Goal: Information Seeking & Learning: Find specific fact

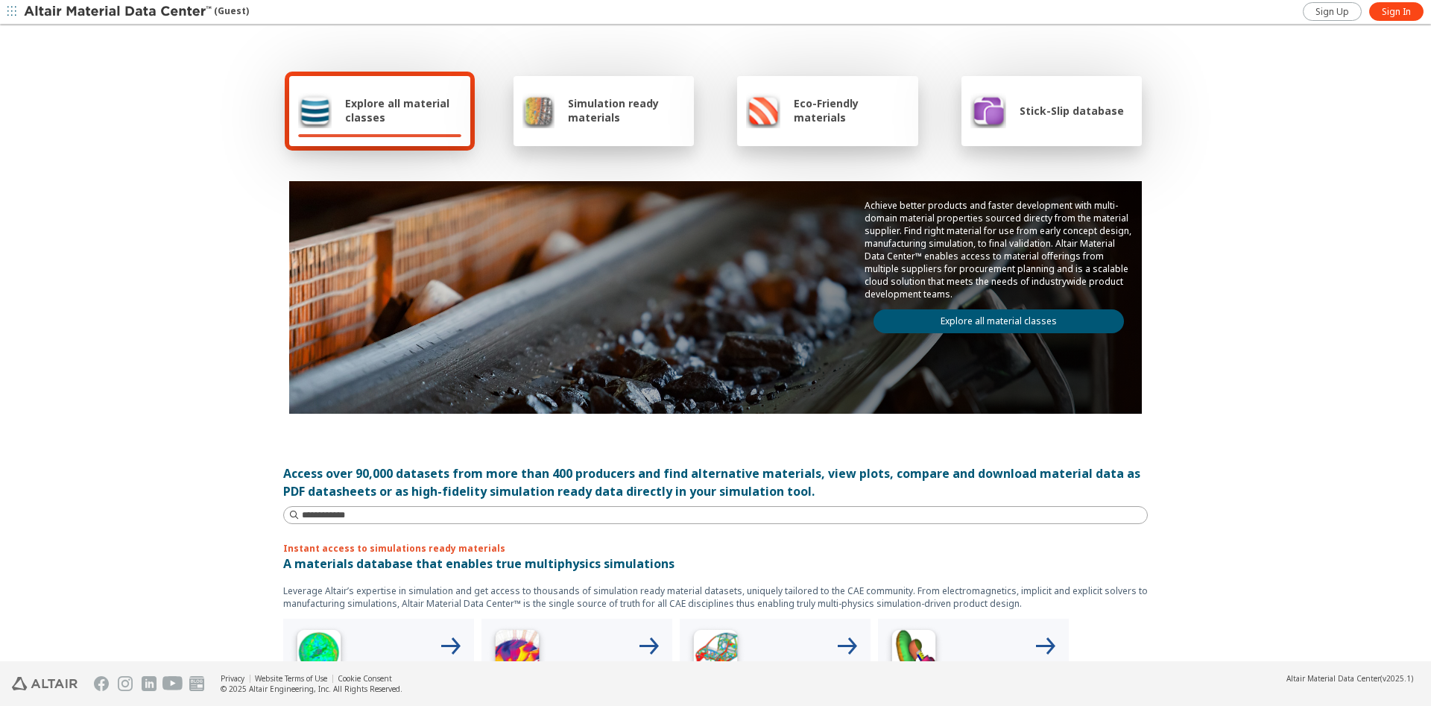
scroll to position [304, 0]
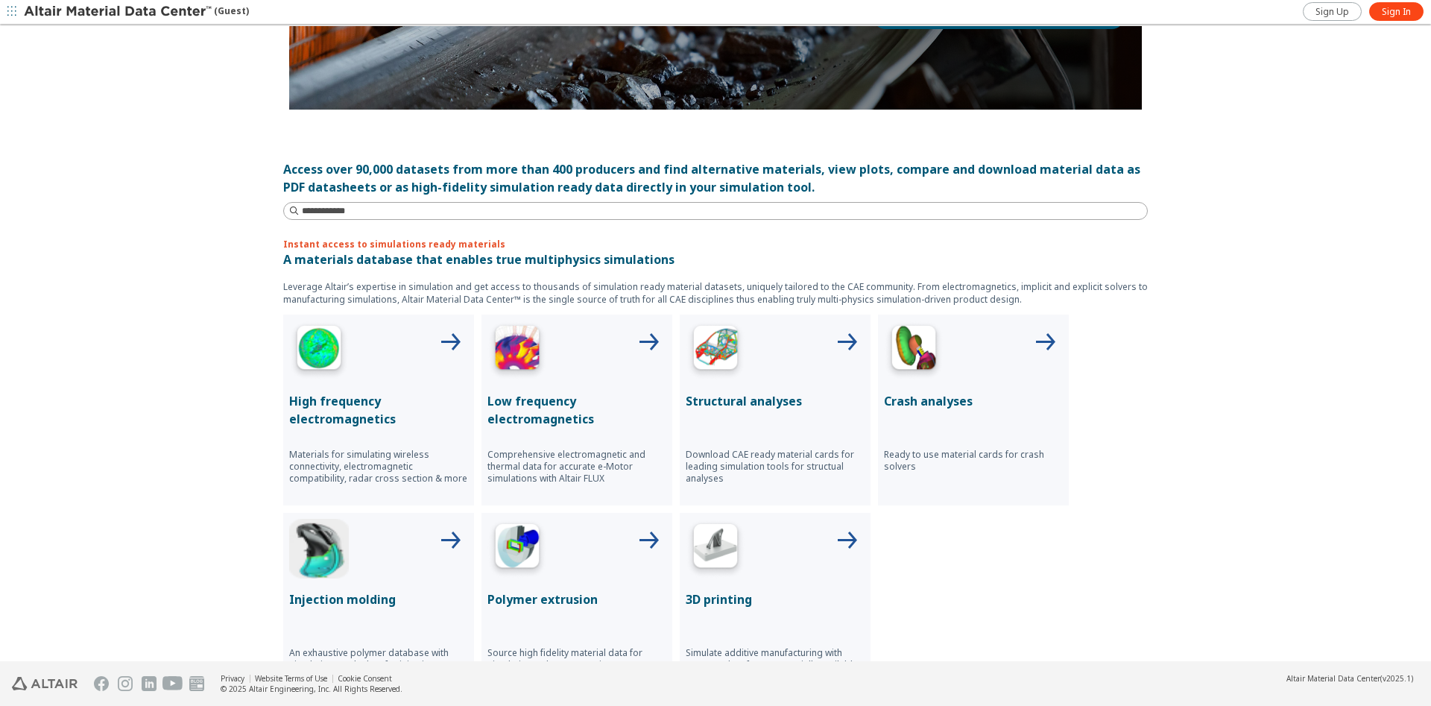
click at [728, 393] on p "Structural analyses" at bounding box center [775, 401] width 179 height 18
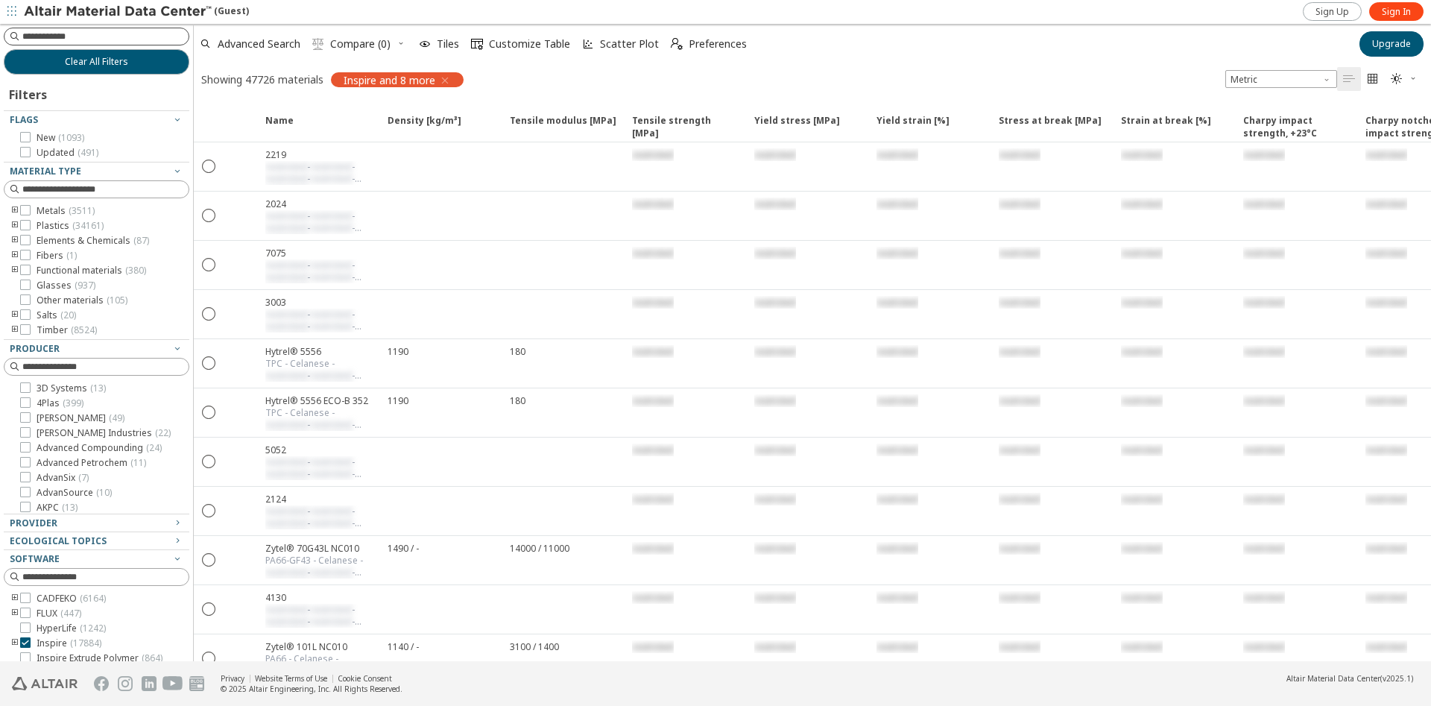
click at [109, 39] on input at bounding box center [105, 36] width 166 height 15
type input "**********"
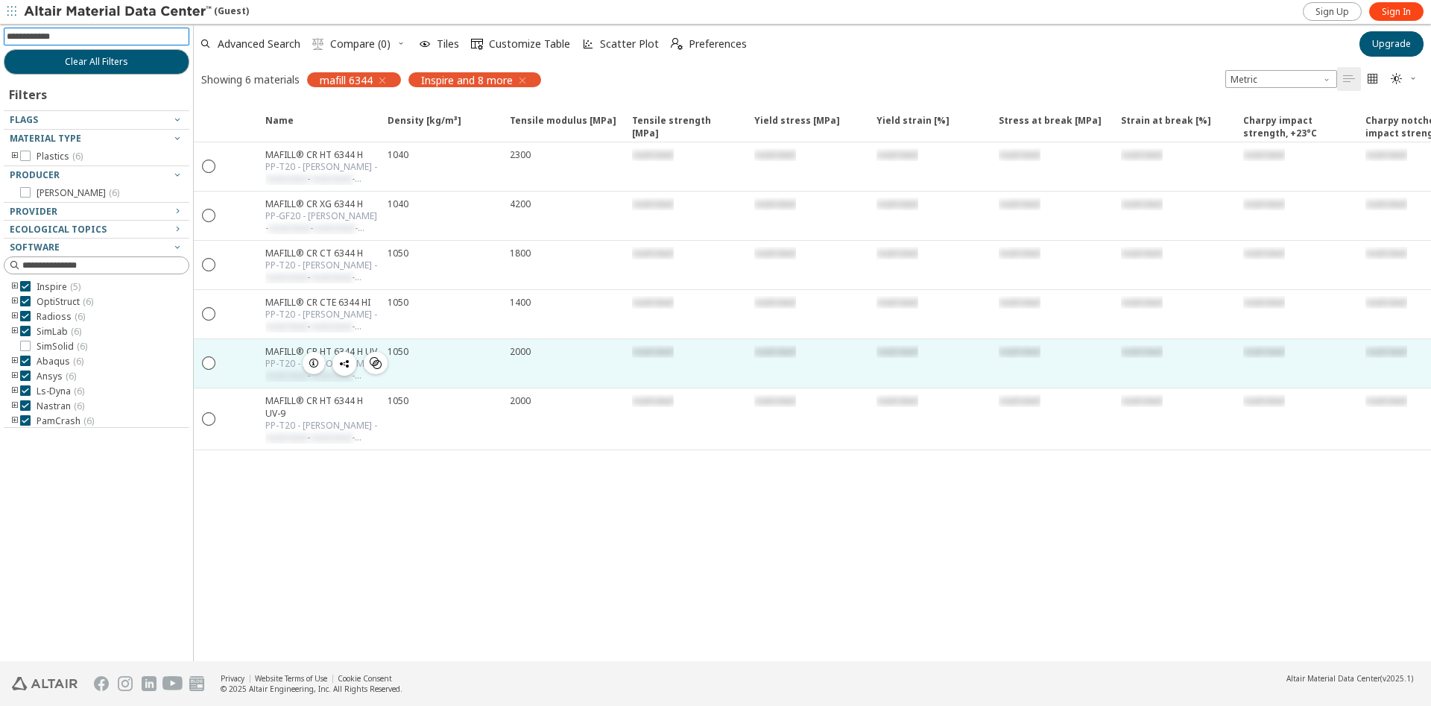
click at [490, 371] on div "1050" at bounding box center [440, 363] width 122 height 48
click at [549, 359] on div "2000" at bounding box center [562, 363] width 122 height 48
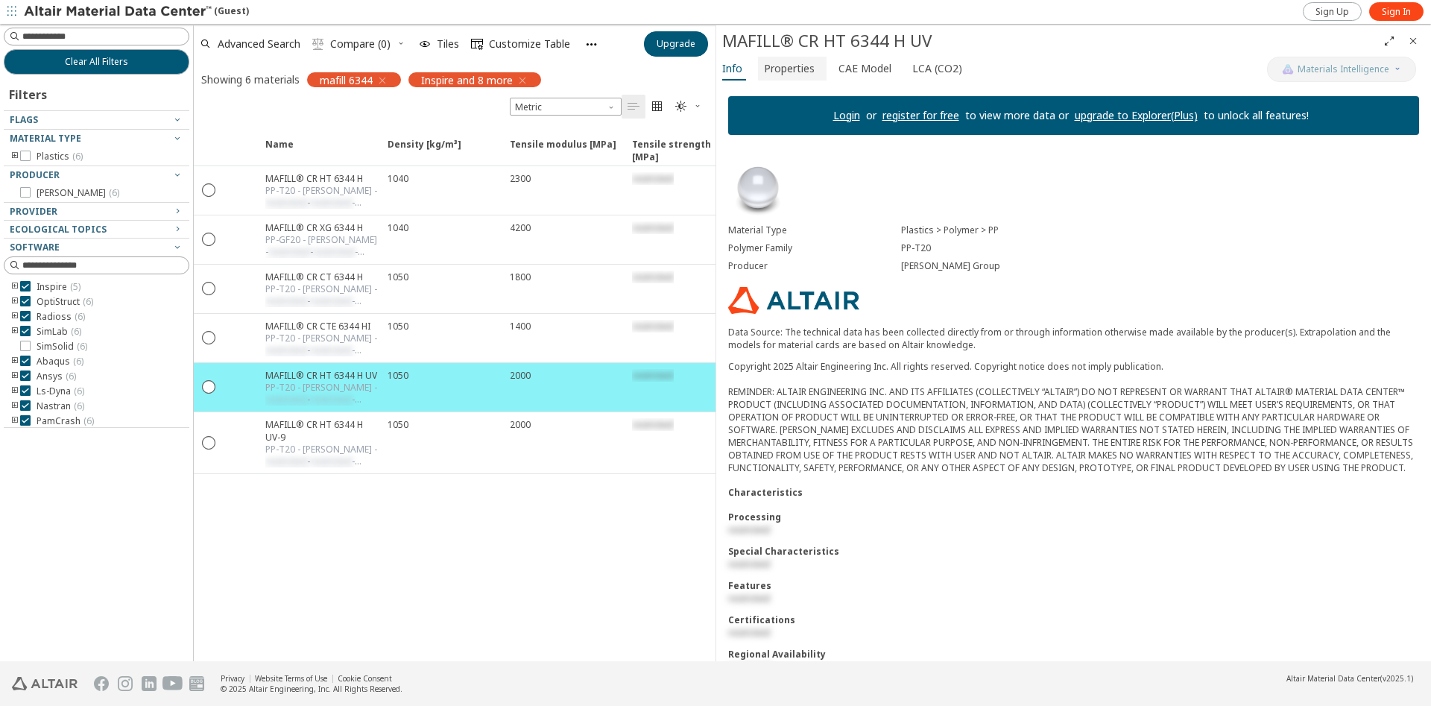
click at [795, 78] on span "Properties" at bounding box center [789, 69] width 51 height 24
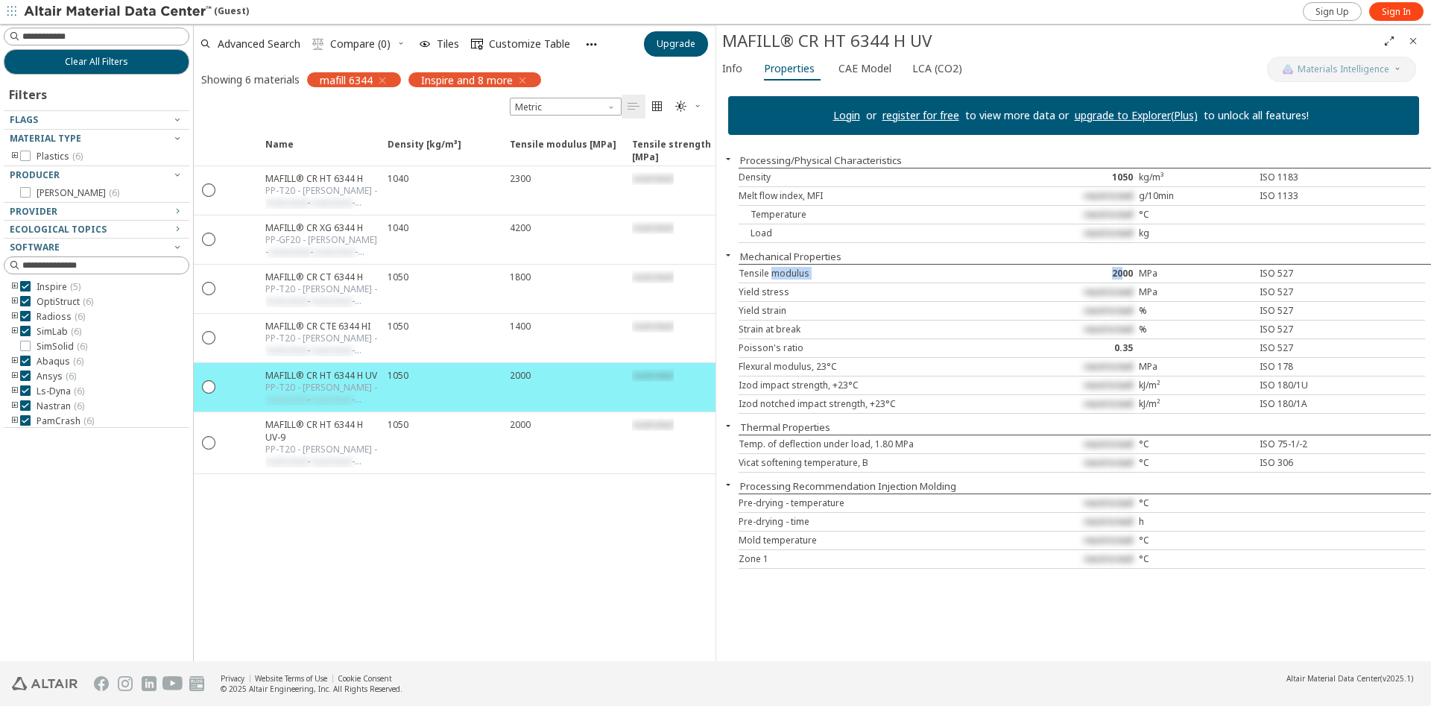
drag, startPoint x: 773, startPoint y: 275, endPoint x: 1122, endPoint y: 275, distance: 349.5
click at [1122, 275] on div "Tensile modulus 2000 MPa ISO 527" at bounding box center [1082, 274] width 686 height 19
click at [1107, 277] on div "2000" at bounding box center [1082, 274] width 115 height 12
drag, startPoint x: 1104, startPoint y: 279, endPoint x: 1147, endPoint y: 269, distance: 44.3
click at [1147, 269] on div "Tensile modulus 2000 MPa ISO 527" at bounding box center [1082, 274] width 686 height 19
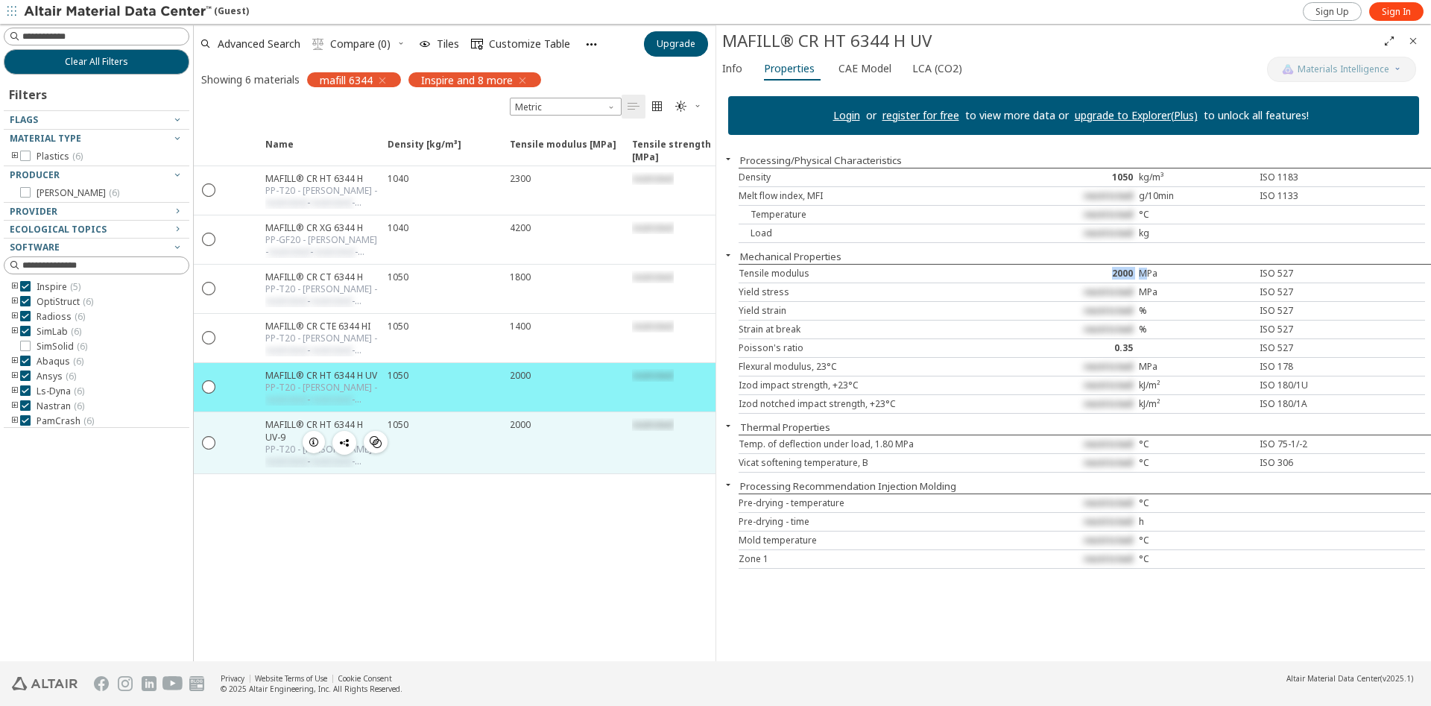
click at [528, 443] on div "2000" at bounding box center [562, 442] width 122 height 61
